Goal: Information Seeking & Learning: Learn about a topic

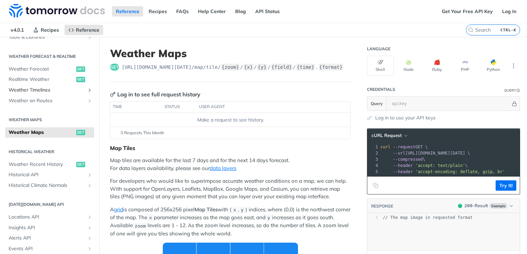
click at [16, 90] on span "Weather Timelines" at bounding box center [47, 90] width 77 height 7
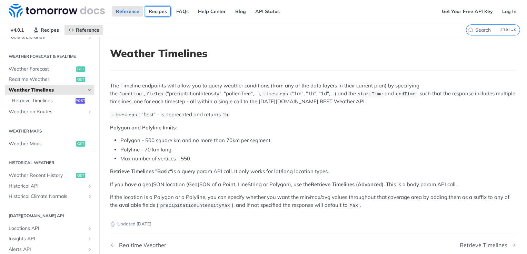
click at [155, 12] on link "Recipes" at bounding box center [158, 11] width 26 height 10
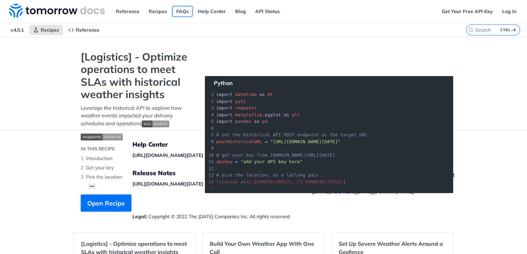
click at [183, 11] on link "FAQs" at bounding box center [182, 11] width 20 height 10
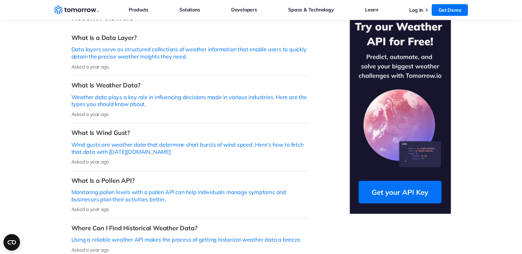
scroll to position [189, 0]
